Goal: Navigation & Orientation: Go to known website

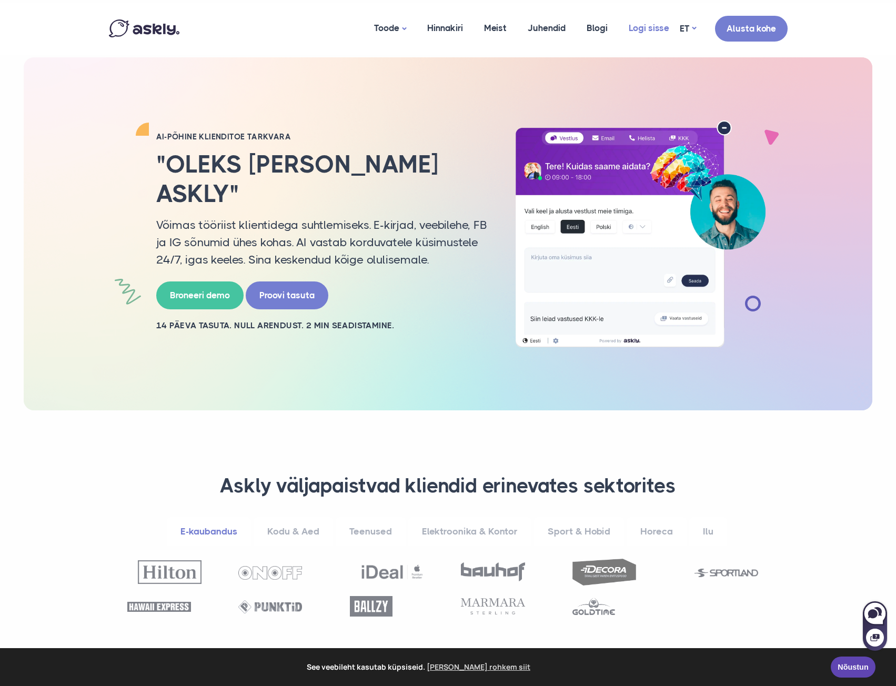
click at [637, 19] on link "Logi sisse" at bounding box center [649, 28] width 62 height 51
click at [666, 29] on link "Logi sisse" at bounding box center [649, 28] width 62 height 51
click at [669, 24] on link "Logi sisse" at bounding box center [649, 28] width 62 height 51
